Goal: Information Seeking & Learning: Learn about a topic

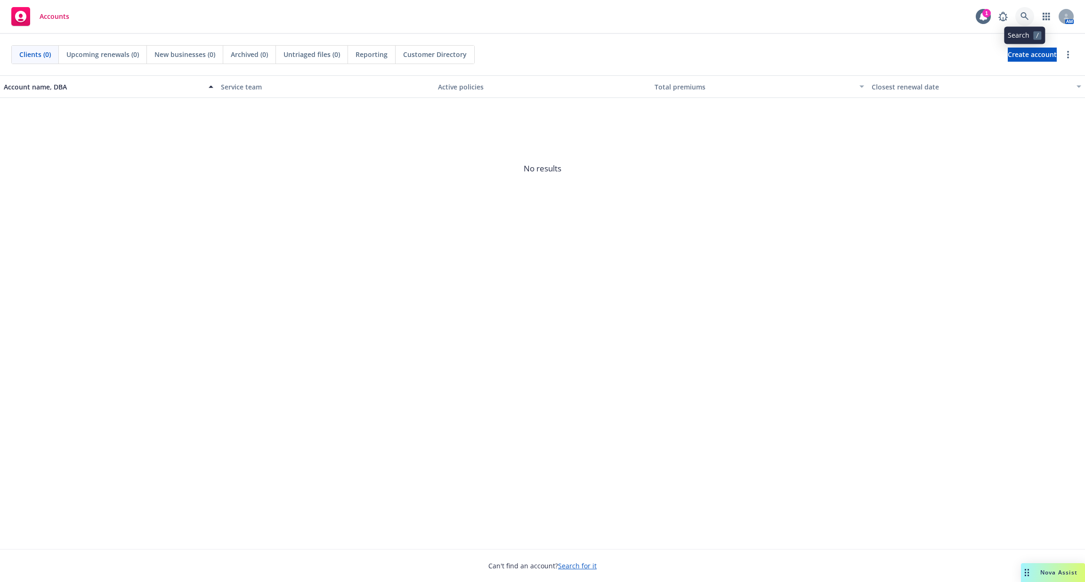
click at [1023, 15] on icon at bounding box center [1024, 16] width 8 height 8
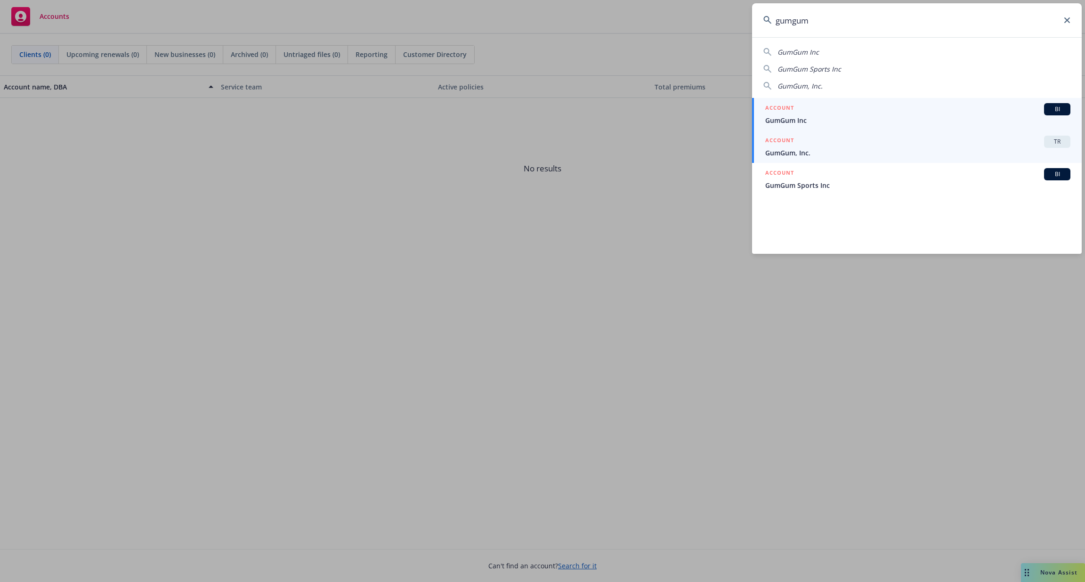
type input "gumgum"
click at [948, 143] on div "ACCOUNT TR" at bounding box center [917, 142] width 305 height 12
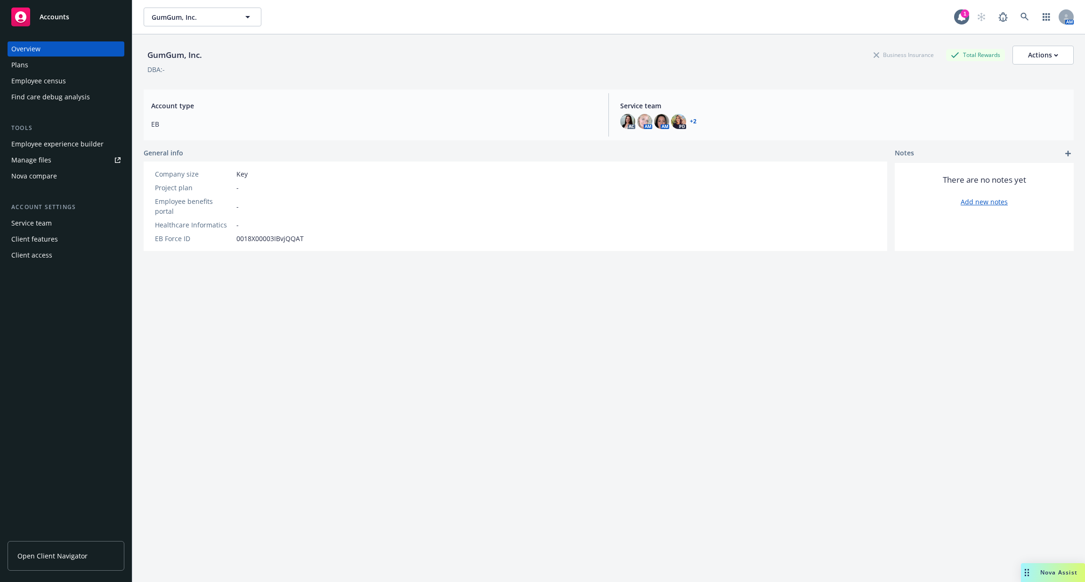
click at [97, 145] on div "Employee experience builder" at bounding box center [57, 144] width 92 height 15
click at [75, 142] on div "Employee experience builder" at bounding box center [57, 144] width 92 height 15
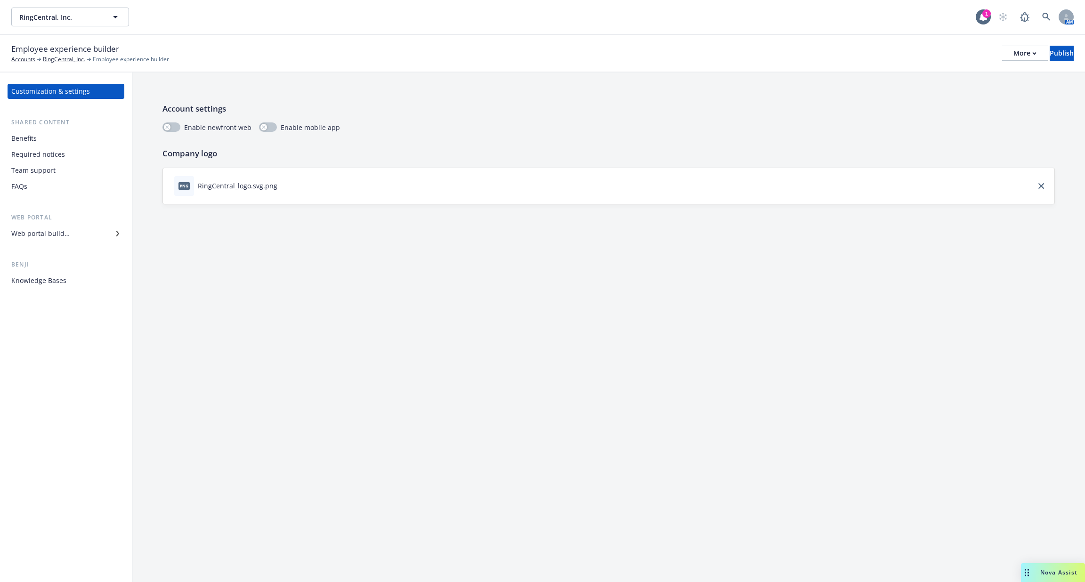
click at [64, 138] on div "Benefits" at bounding box center [65, 138] width 109 height 15
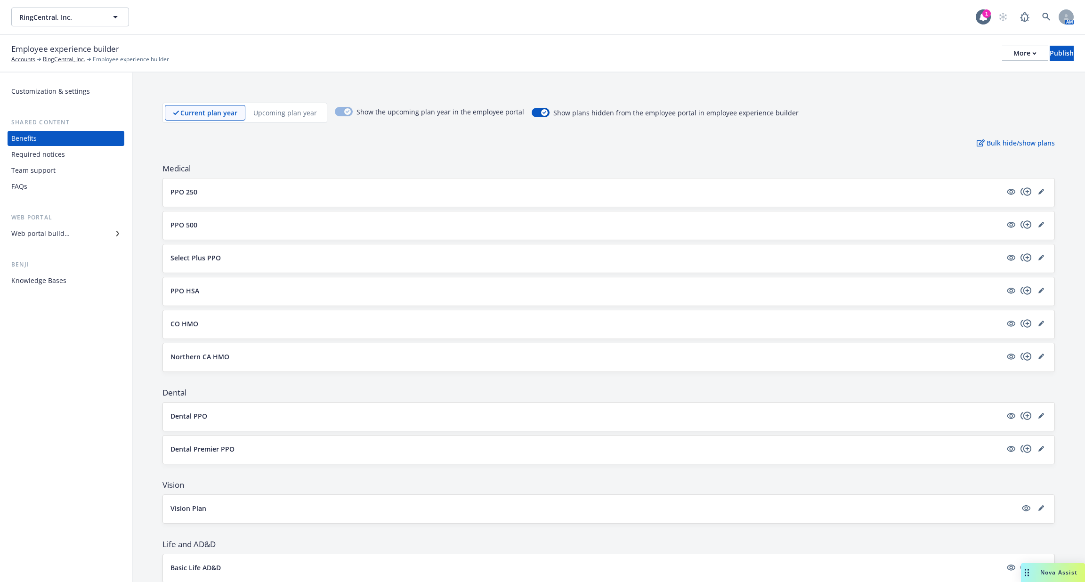
click at [290, 113] on p "Upcoming plan year" at bounding box center [285, 113] width 64 height 10
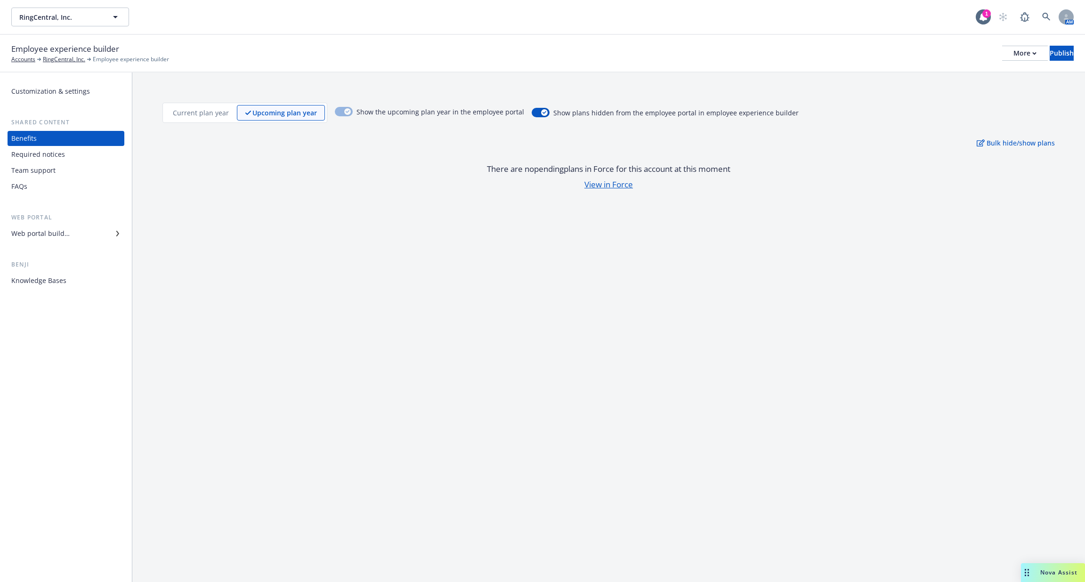
click at [220, 109] on p "Current plan year" at bounding box center [201, 113] width 56 height 10
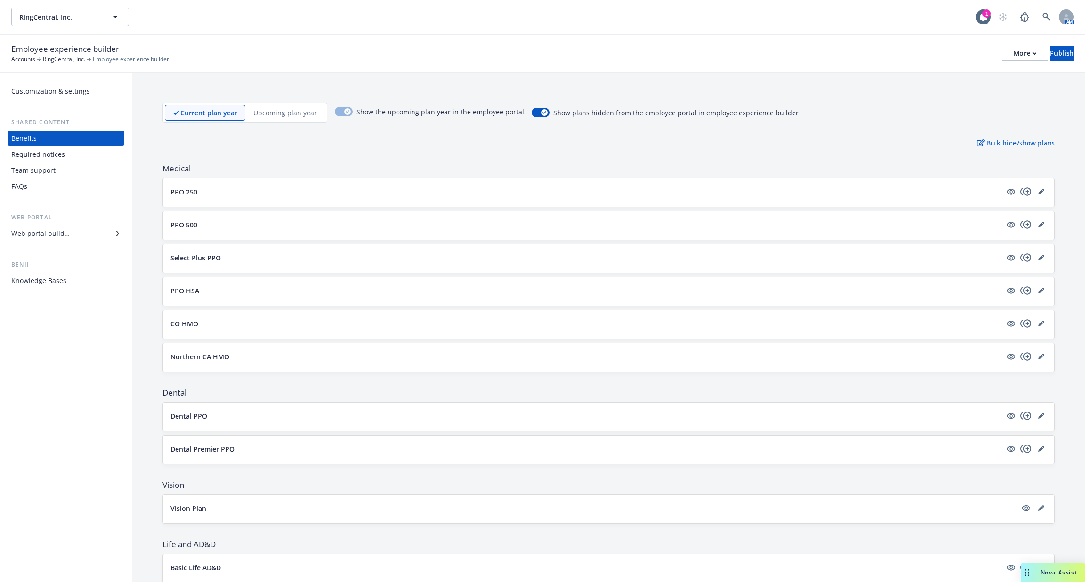
click at [61, 233] on div "Web portal builder" at bounding box center [40, 233] width 58 height 15
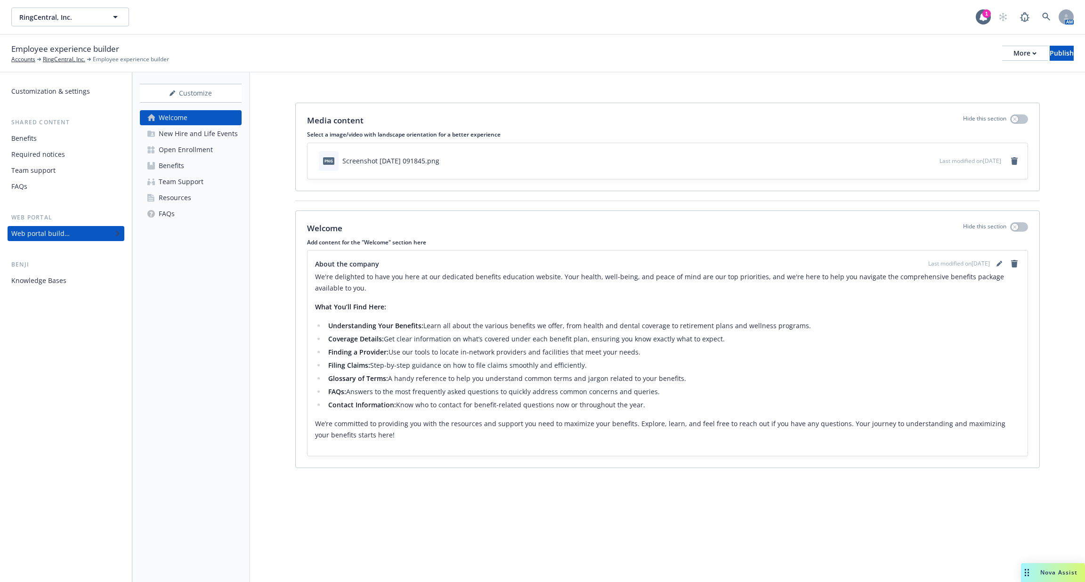
click at [186, 164] on link "Benefits" at bounding box center [191, 165] width 102 height 15
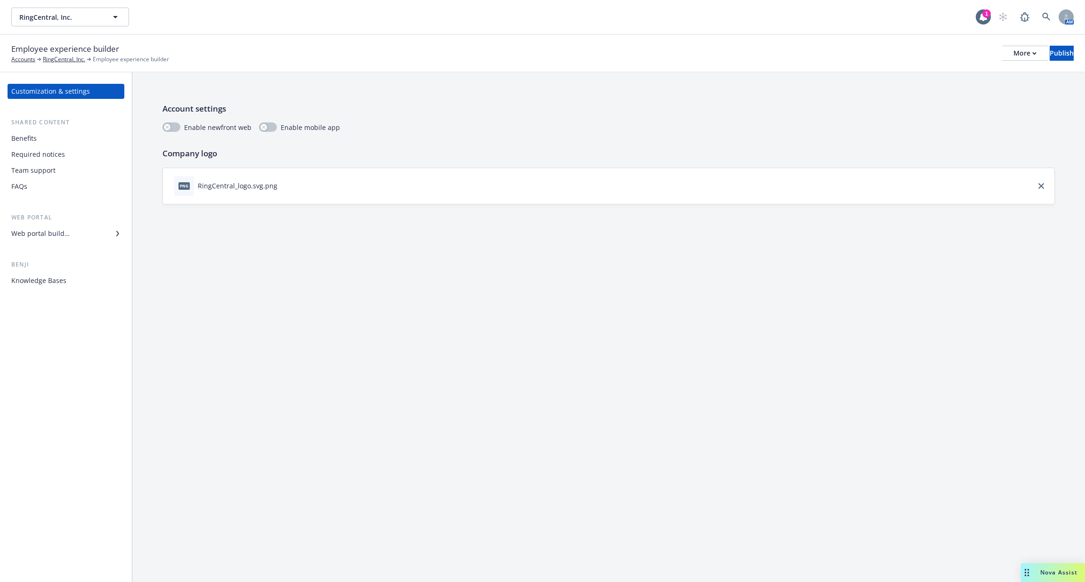
click at [72, 139] on div "Benefits" at bounding box center [65, 138] width 109 height 15
